Goal: Navigation & Orientation: Find specific page/section

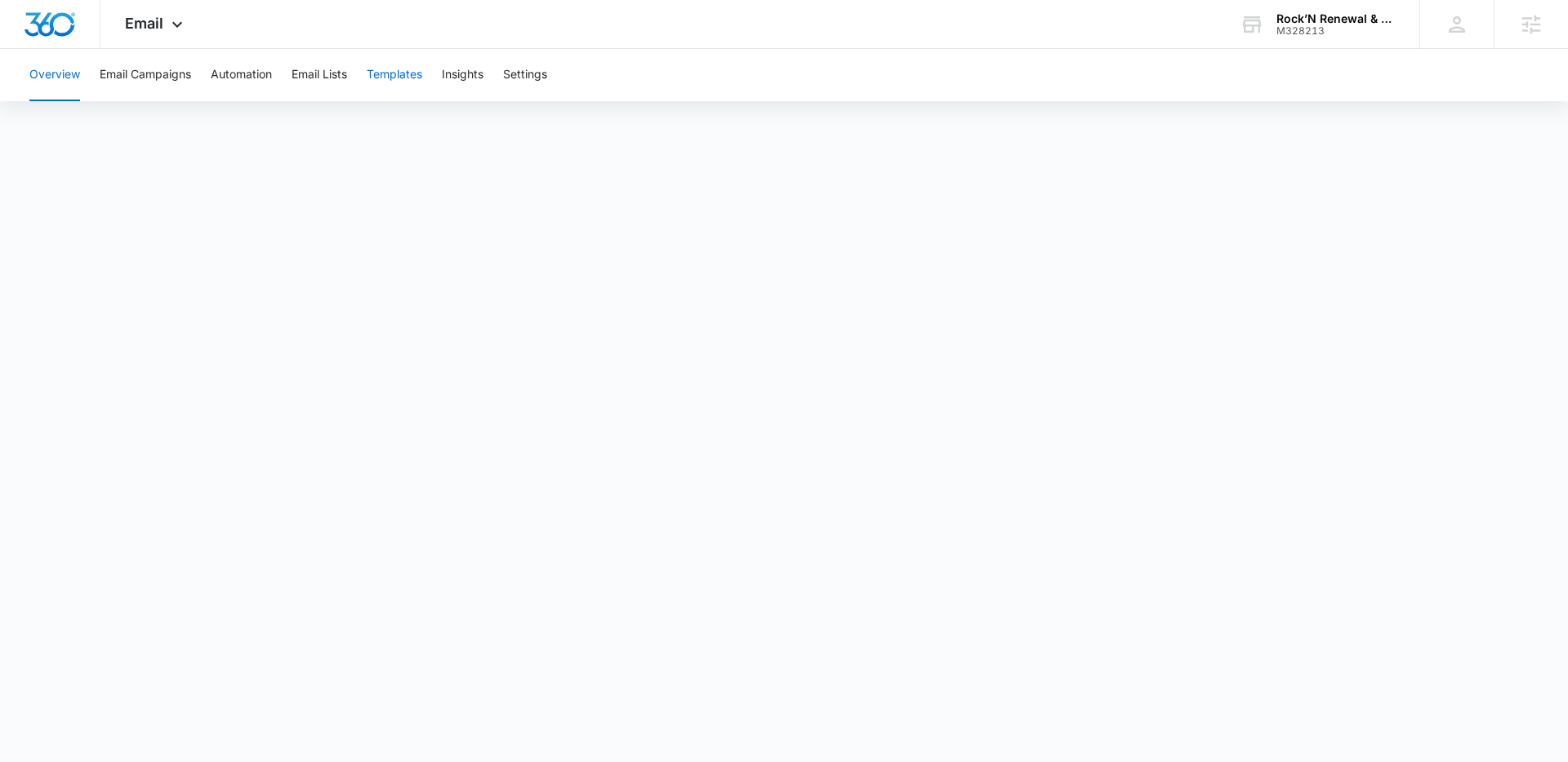
click at [411, 89] on button "Templates" at bounding box center [393, 75] width 55 height 52
click at [197, 7] on div "Email Apps Reputation Websites Forms CRM Email Social Content Ads Intelligence …" at bounding box center [156, 24] width 111 height 49
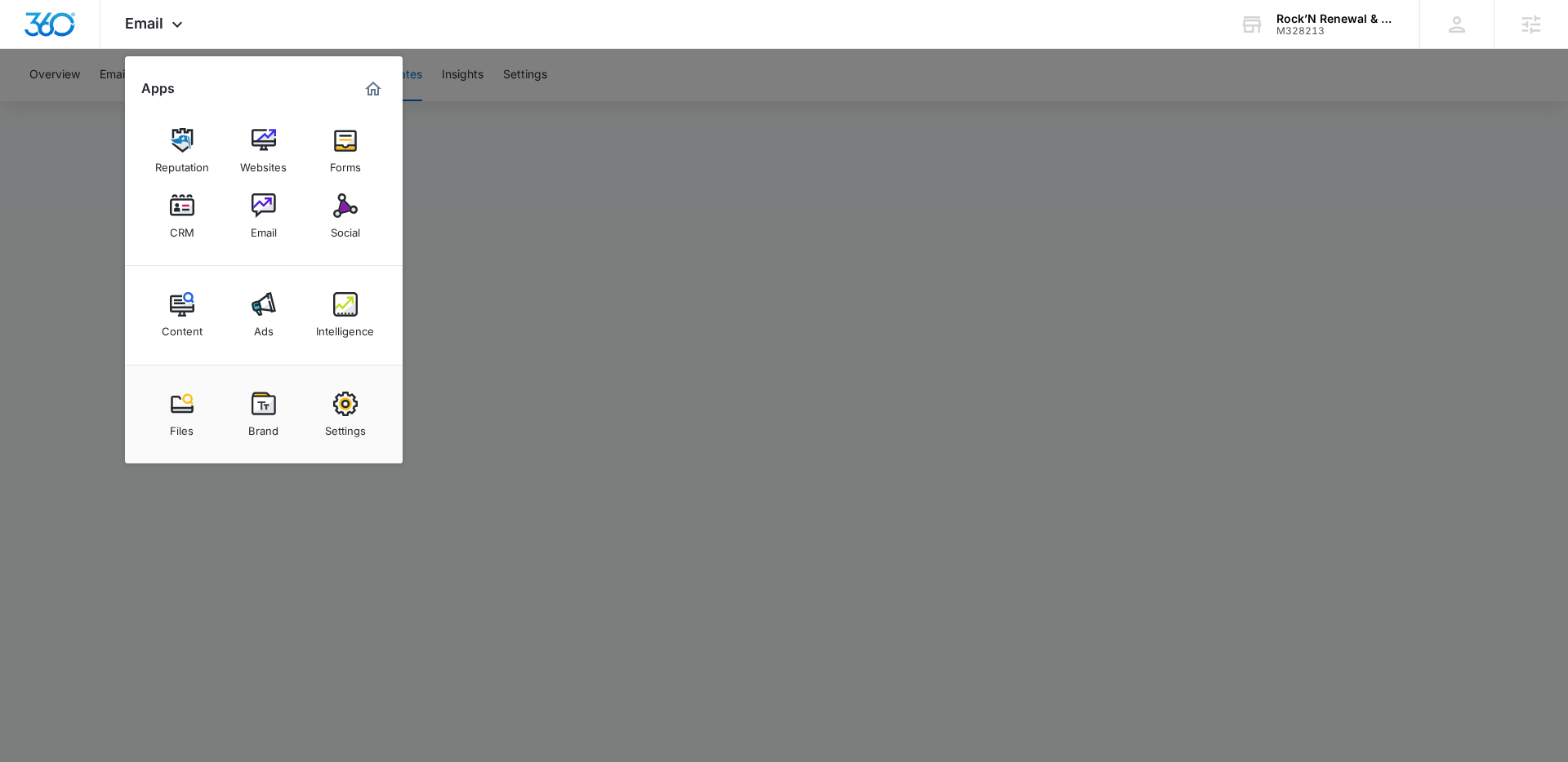
click at [339, 226] on div "Social" at bounding box center [345, 228] width 30 height 21
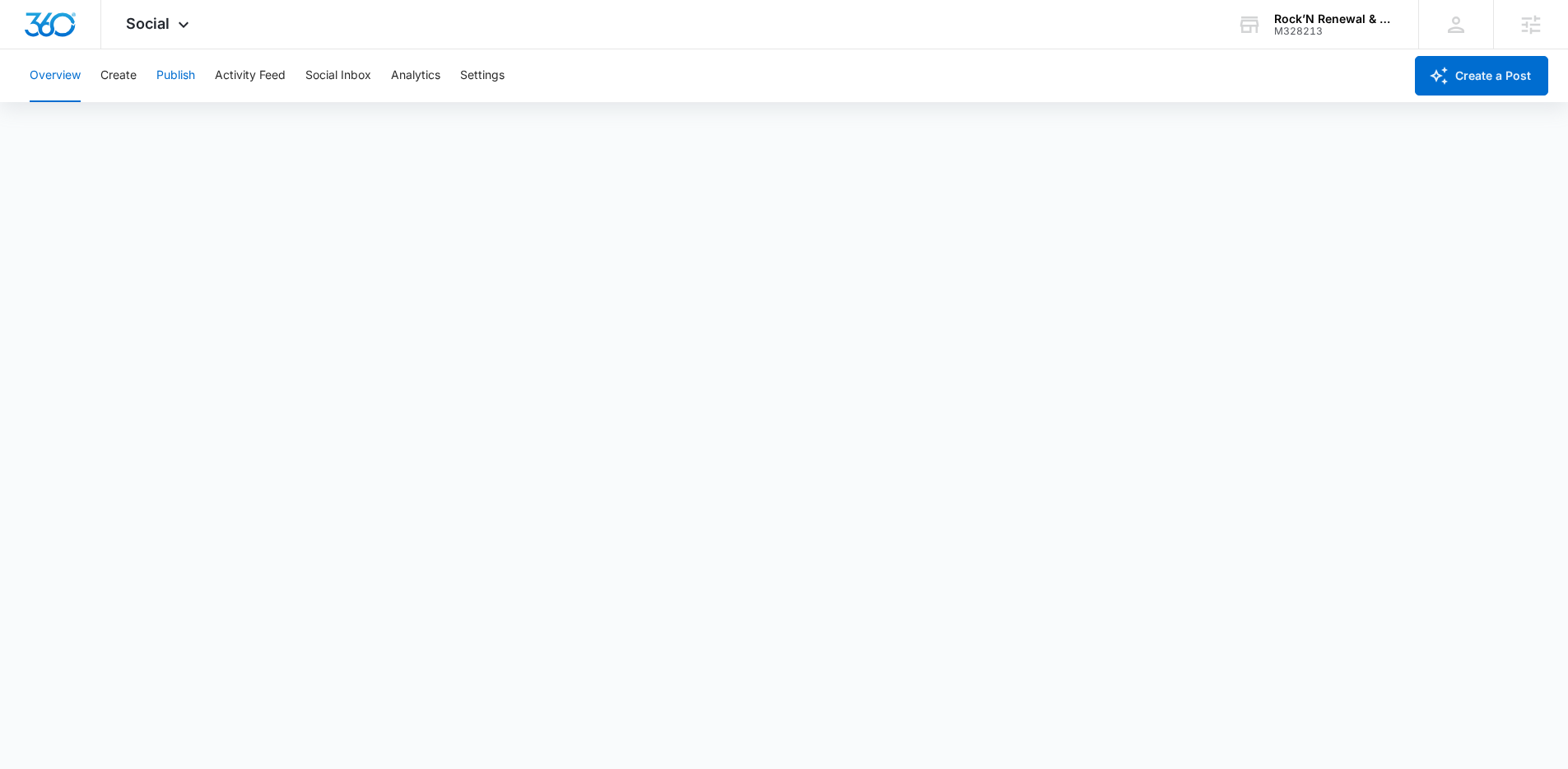
click at [189, 68] on button "Publish" at bounding box center [175, 76] width 39 height 52
click at [110, 70] on button "Create" at bounding box center [119, 76] width 36 height 52
click at [191, 29] on icon at bounding box center [183, 28] width 20 height 20
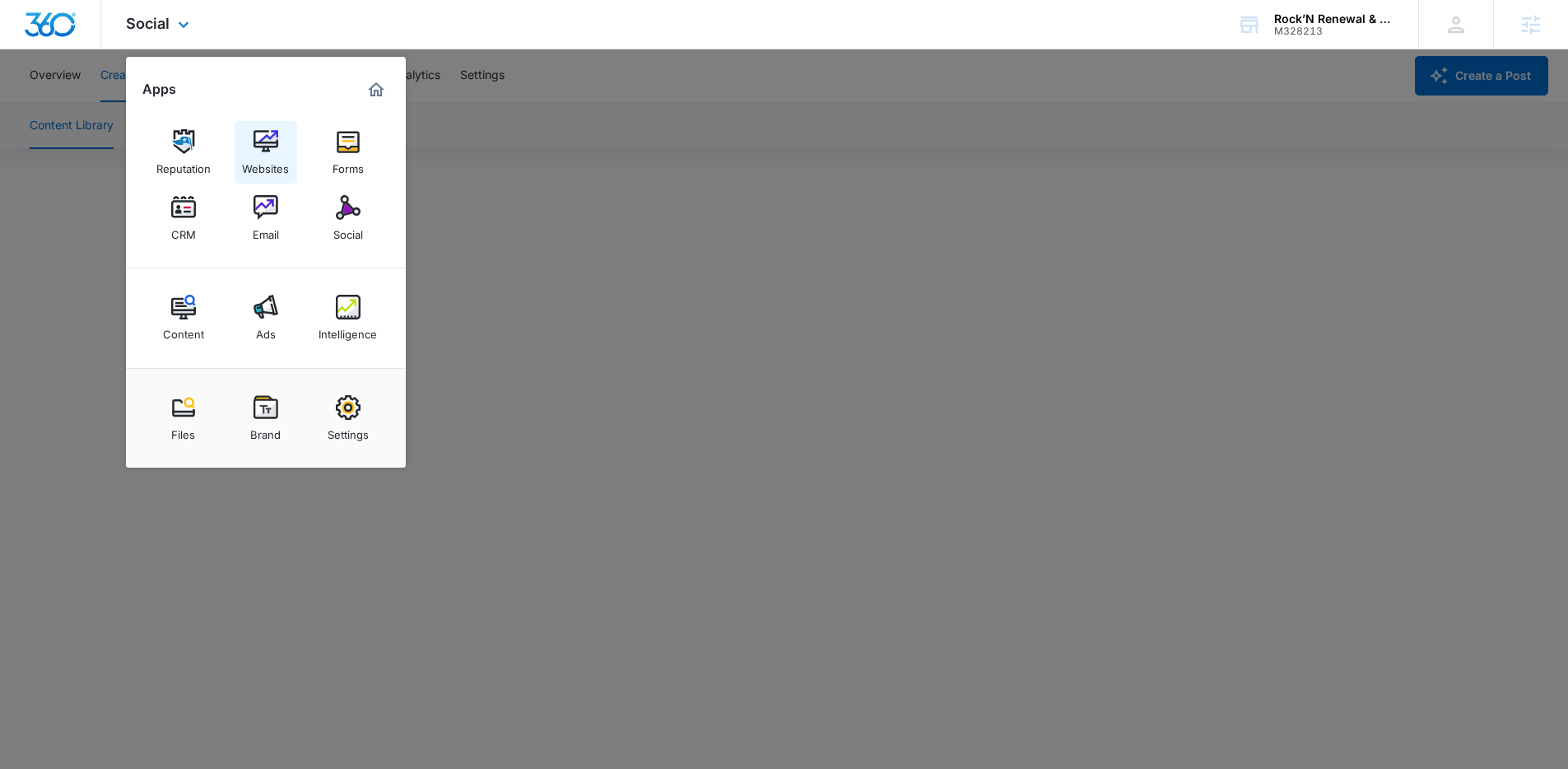
click at [271, 154] on div "Websites" at bounding box center [265, 164] width 47 height 21
